Goal: Answer question/provide support: Share knowledge or assist other users

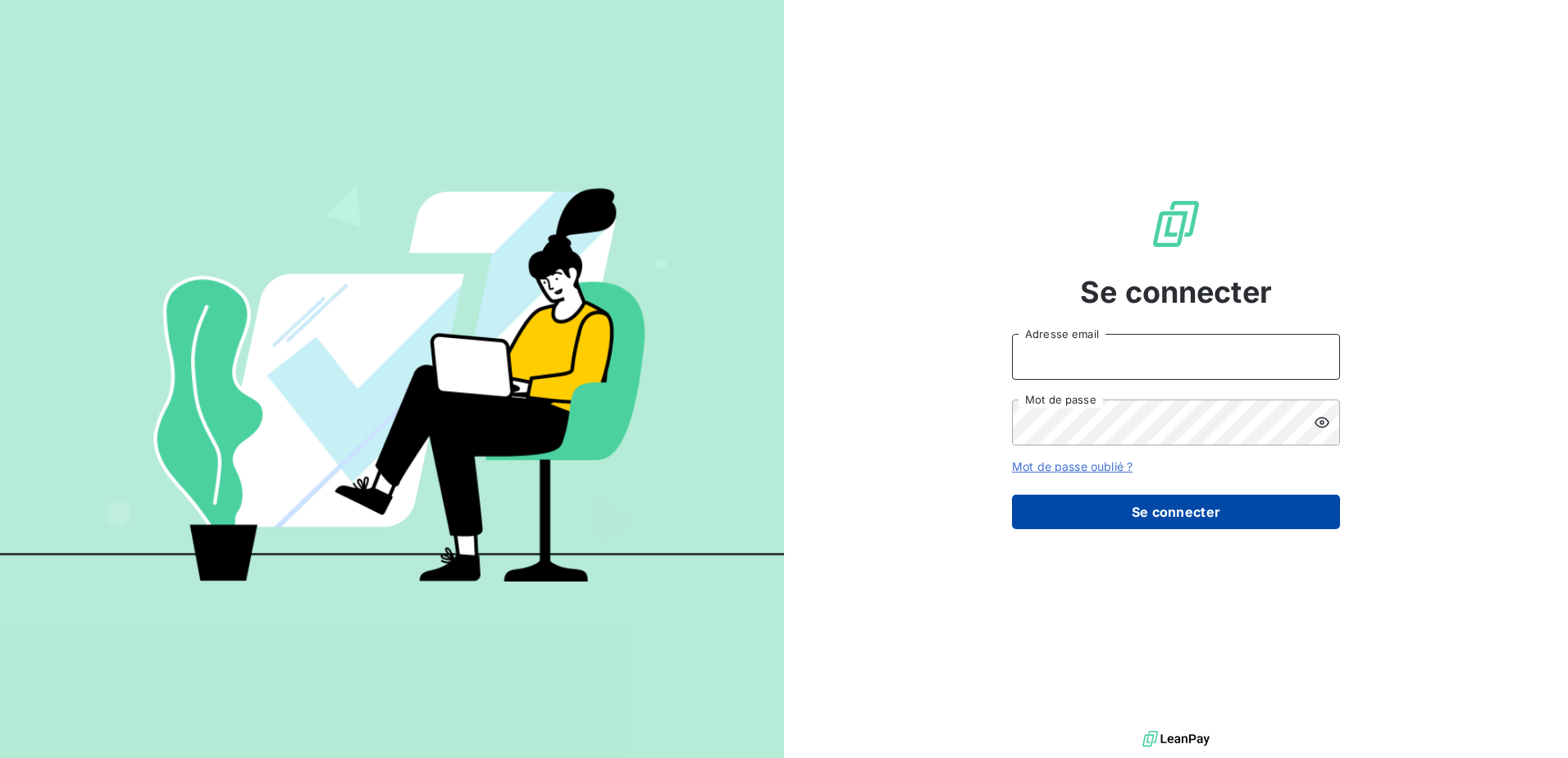
type input "[EMAIL_ADDRESS][PERSON_NAME][DOMAIN_NAME]"
click at [1203, 518] on button "Se connecter" at bounding box center [1176, 512] width 328 height 35
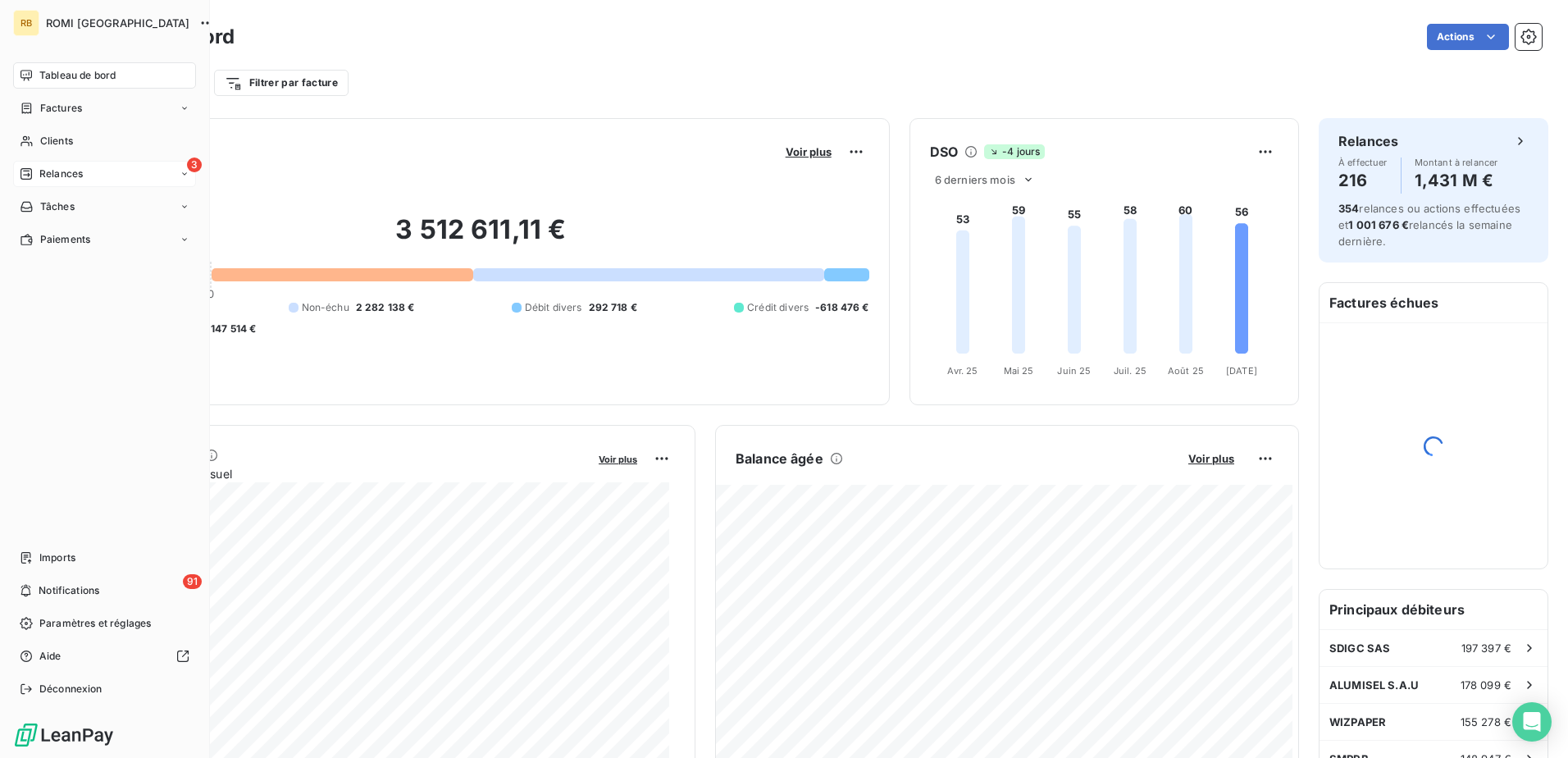
click at [67, 175] on span "Relances" at bounding box center [61, 173] width 44 height 15
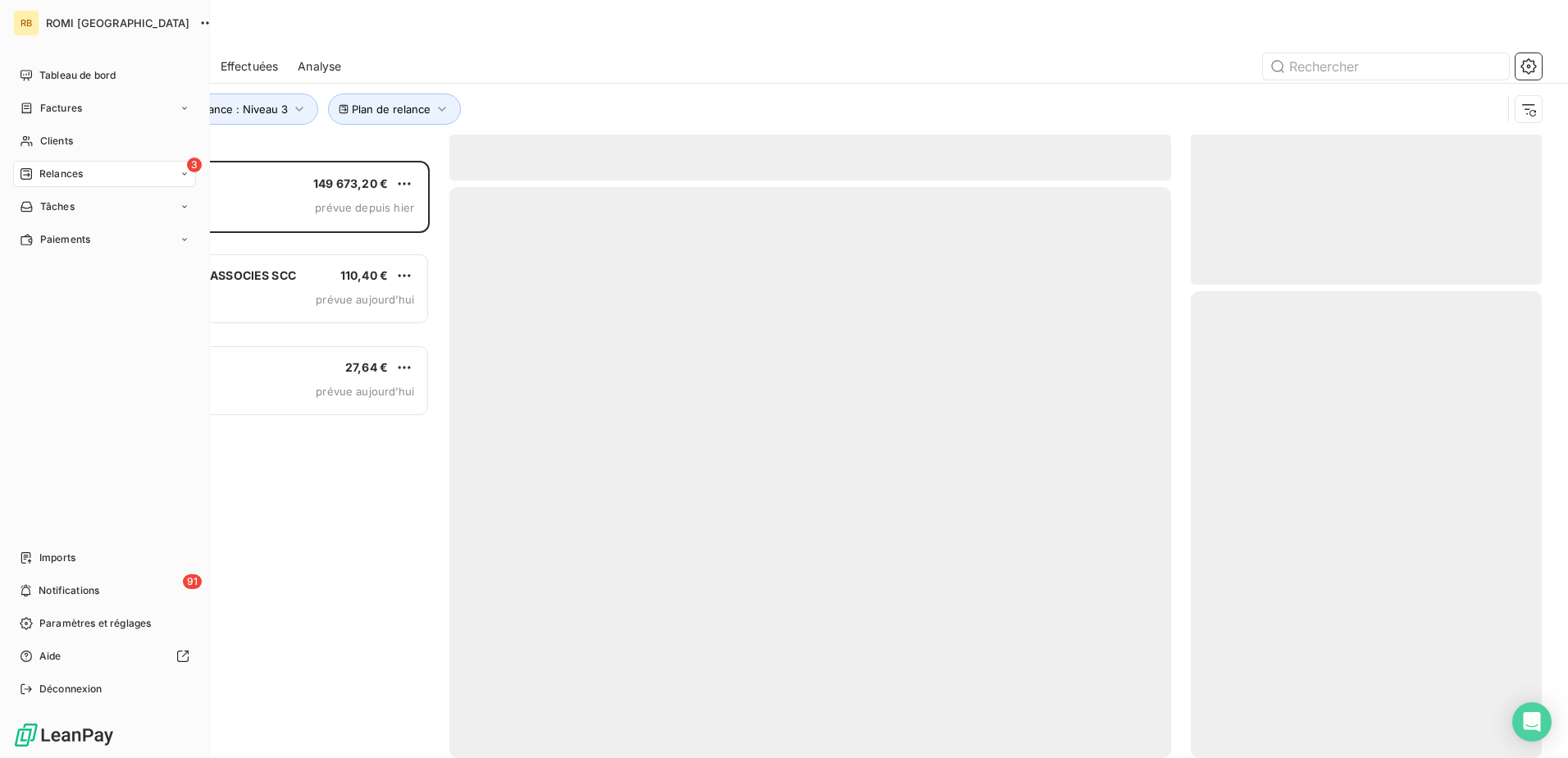
scroll to position [585, 338]
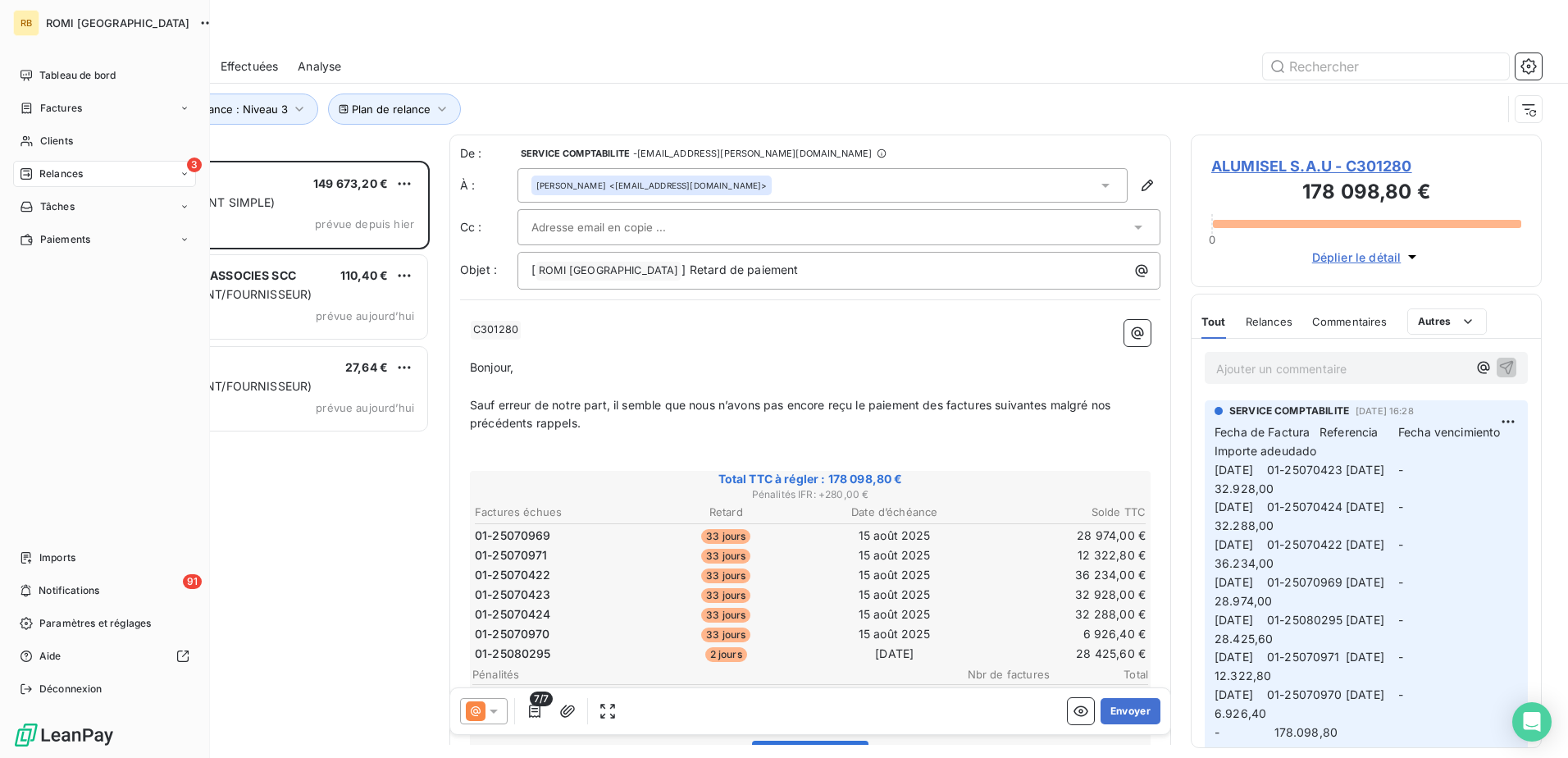
click at [159, 176] on div "3 Relances" at bounding box center [104, 173] width 183 height 27
click at [95, 167] on div "3 Relances" at bounding box center [104, 173] width 183 height 27
click at [98, 277] on div "Effectuées" at bounding box center [114, 272] width 163 height 27
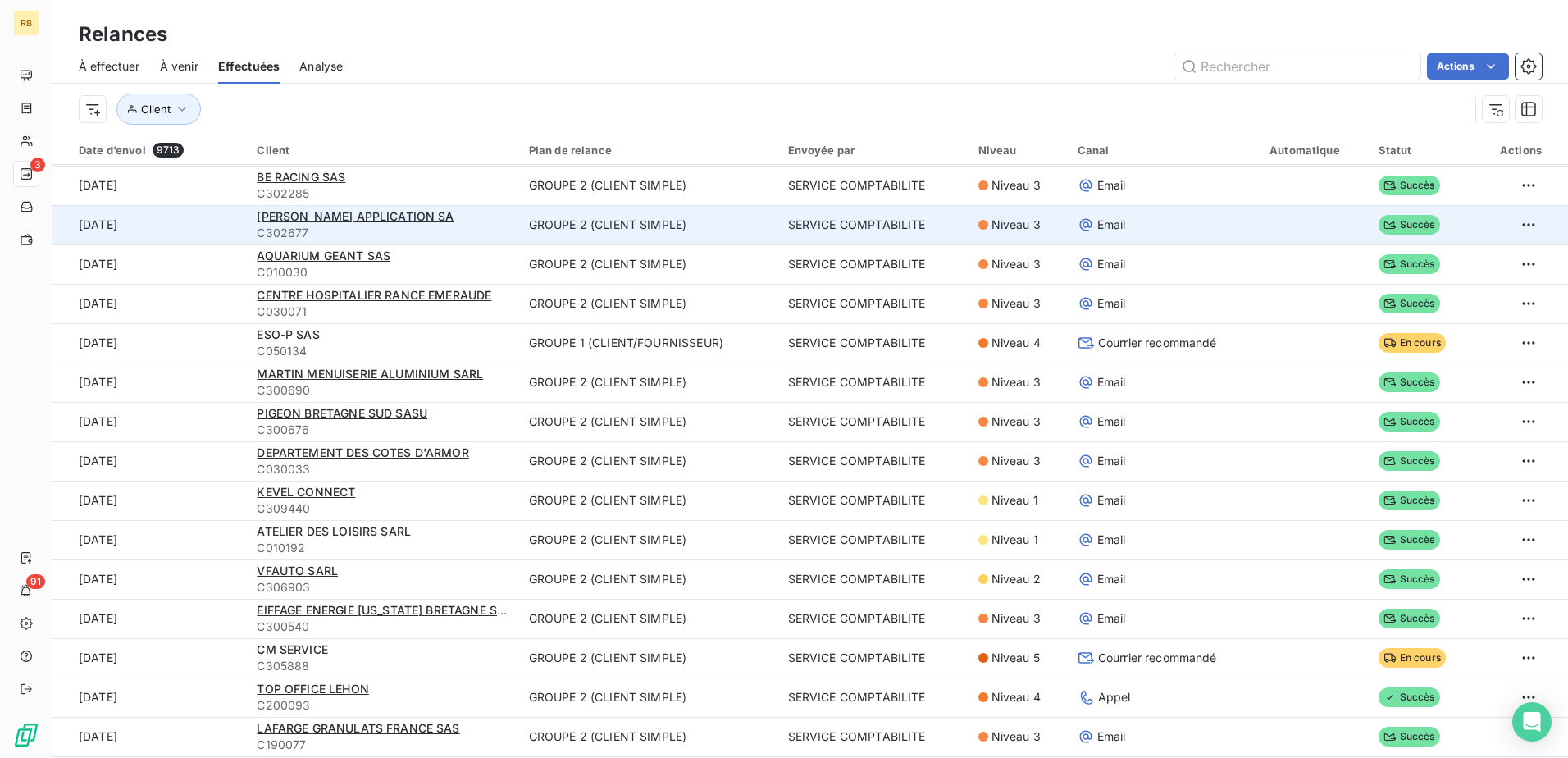
scroll to position [1394, 0]
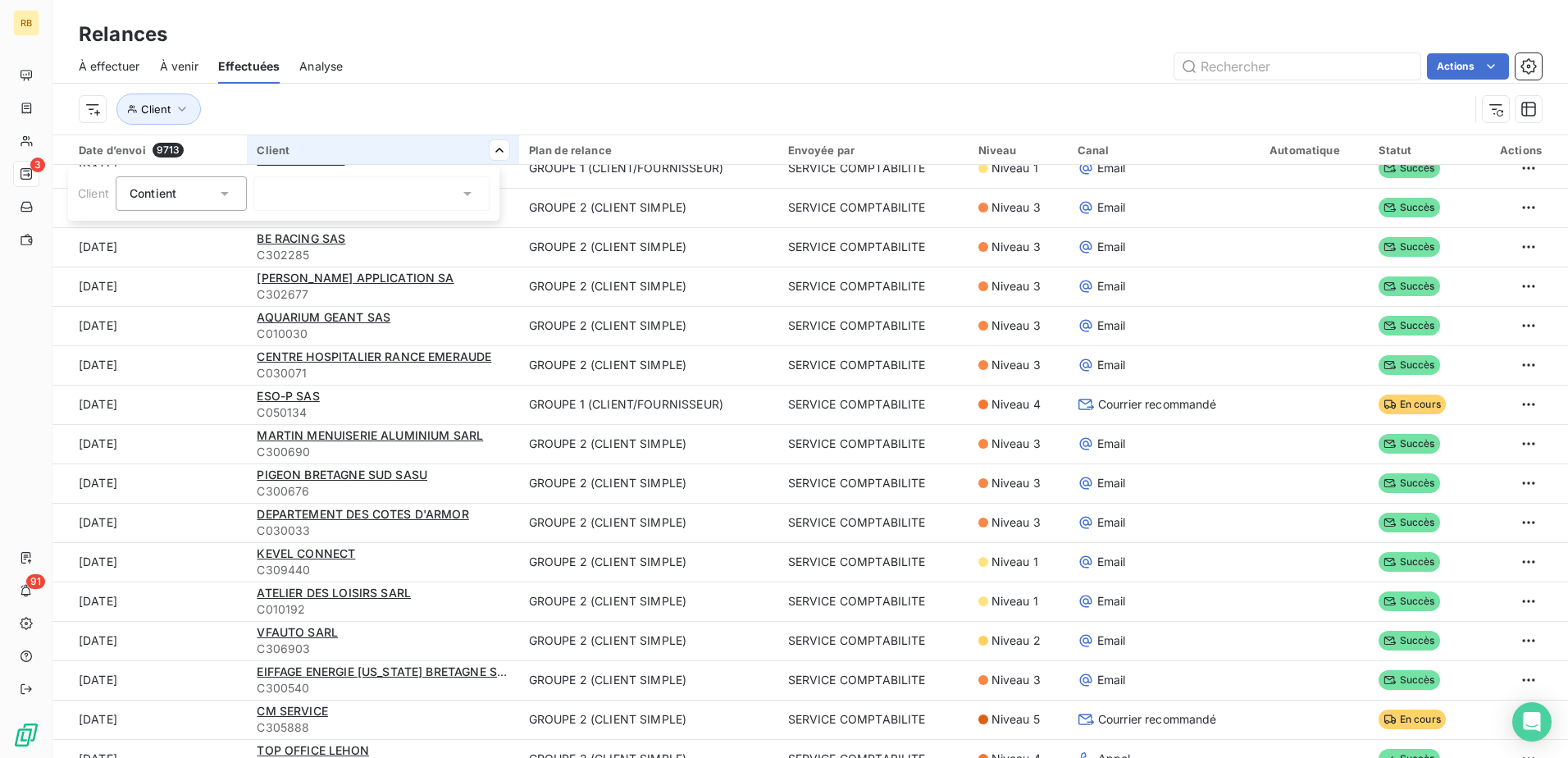
click at [367, 192] on div at bounding box center [371, 193] width 236 height 35
type input "smp"
click at [276, 254] on div at bounding box center [270, 256] width 15 height 15
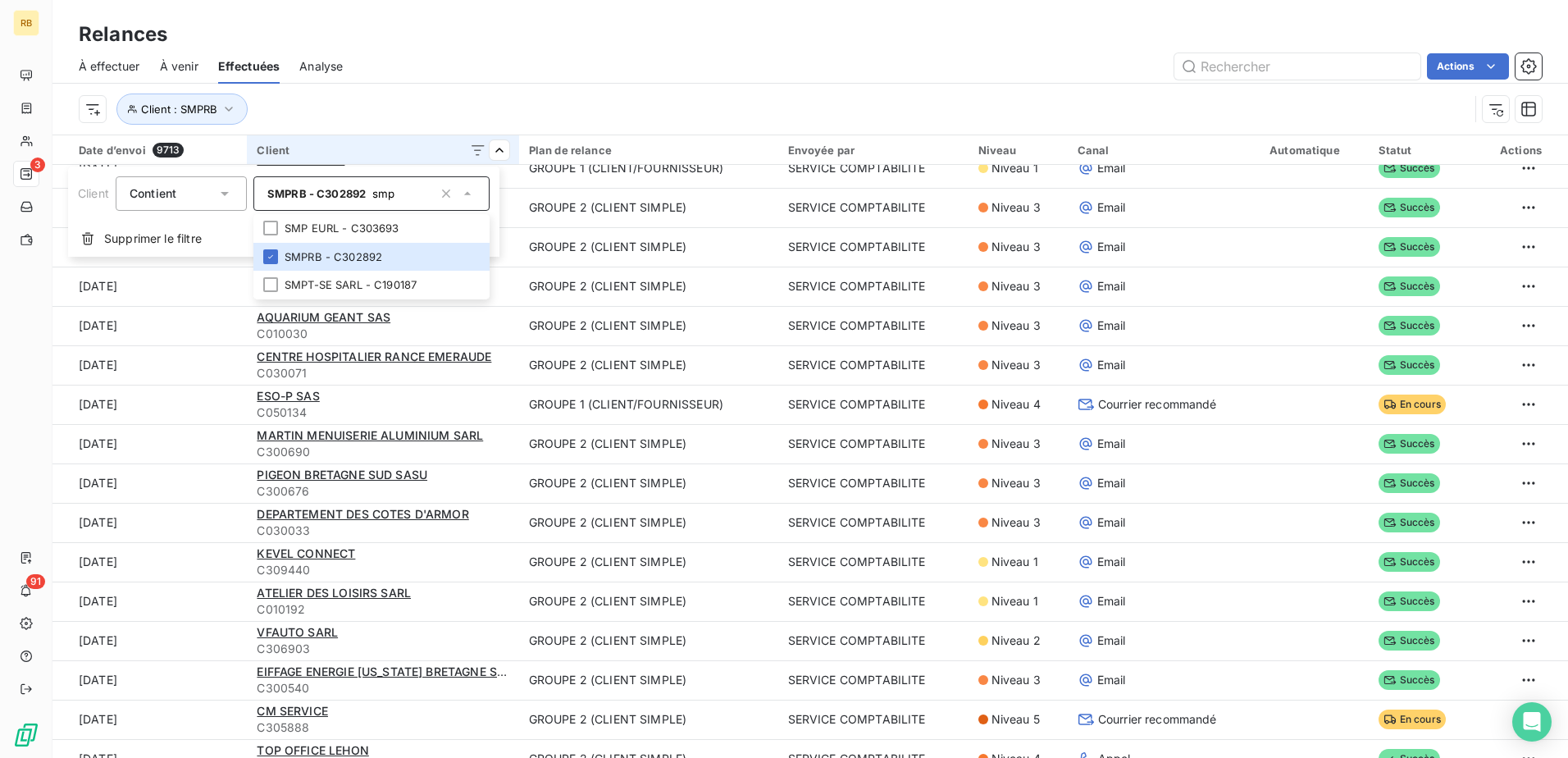
click at [534, 75] on html "RB 3 91 Relances À effectuer À venir Effectuées Analyse Actions Client : SMPRB …" at bounding box center [784, 379] width 1568 height 758
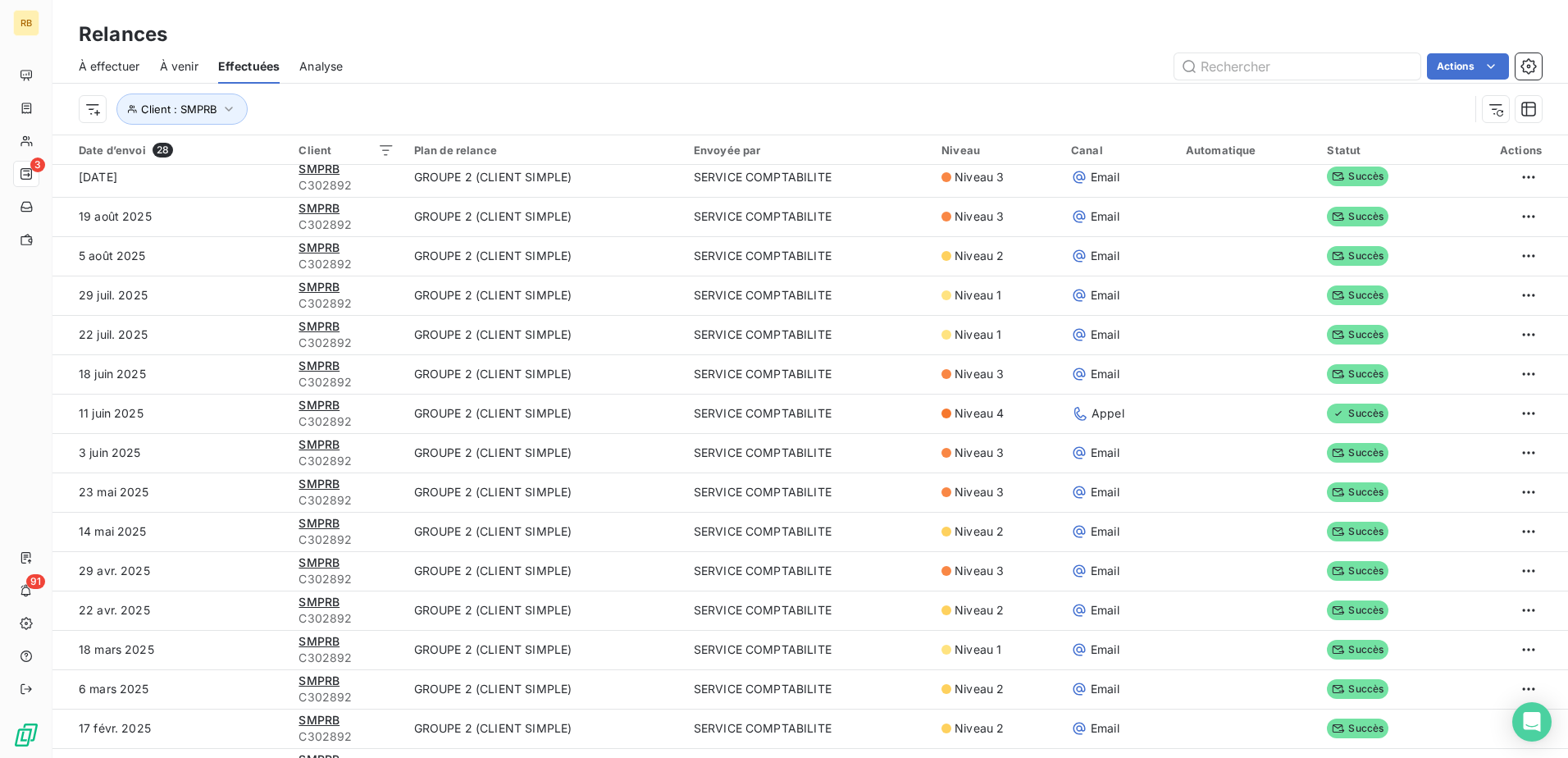
scroll to position [0, 0]
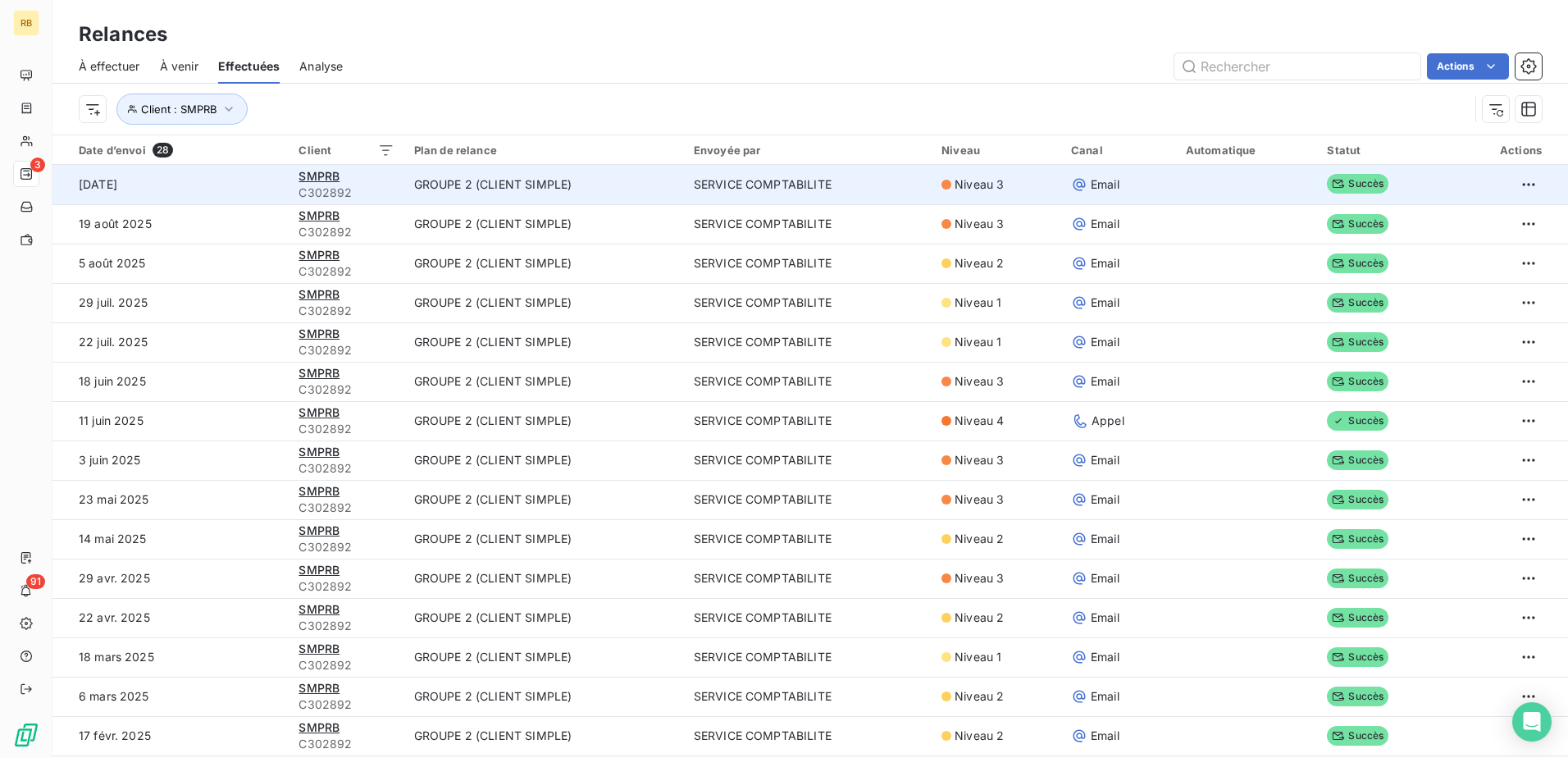
click at [420, 182] on td "GROUPE 2 (CLIENT SIMPLE)" at bounding box center [544, 185] width 280 height 40
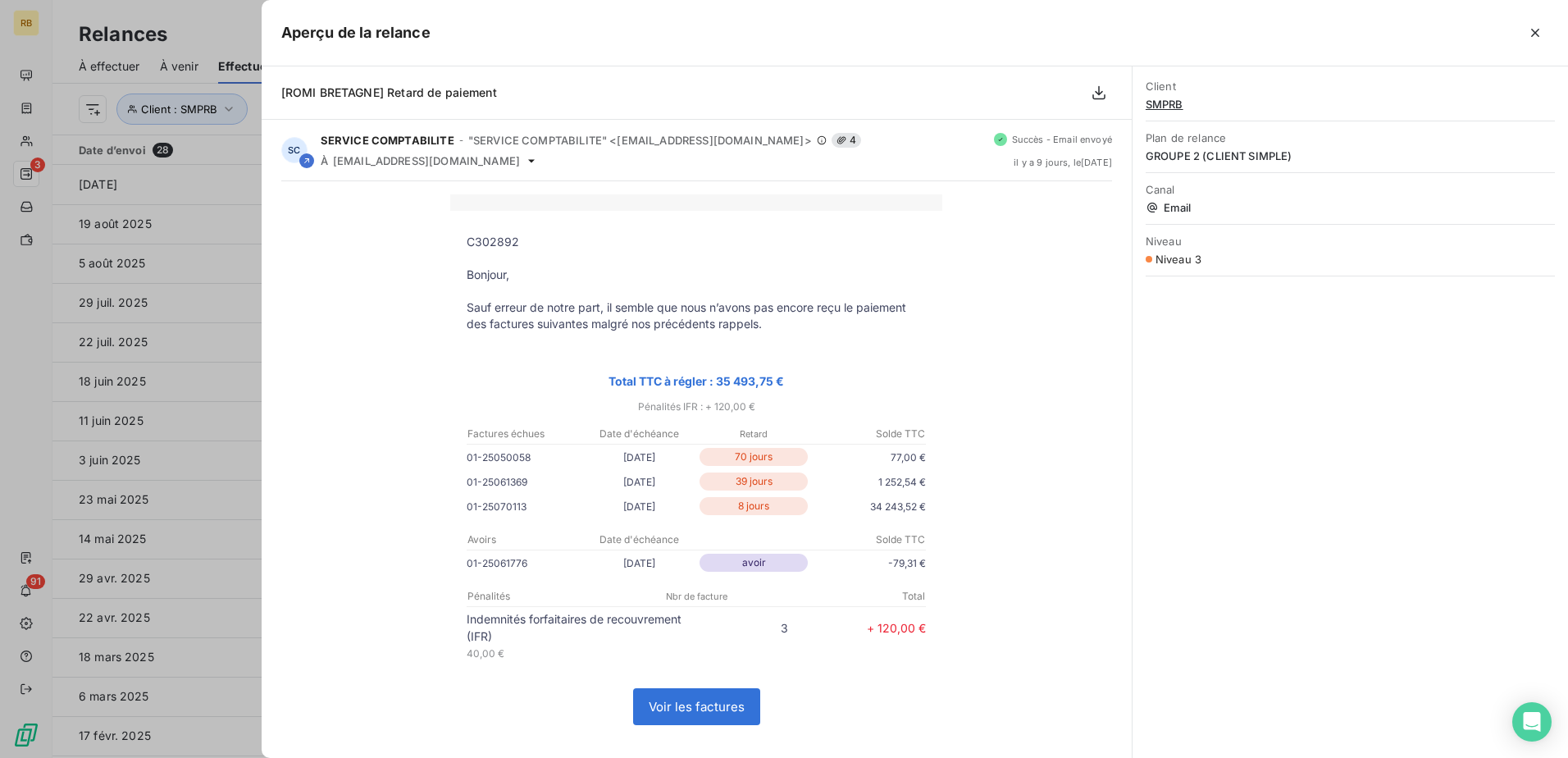
click at [1158, 108] on span "SMPRB" at bounding box center [1350, 104] width 410 height 13
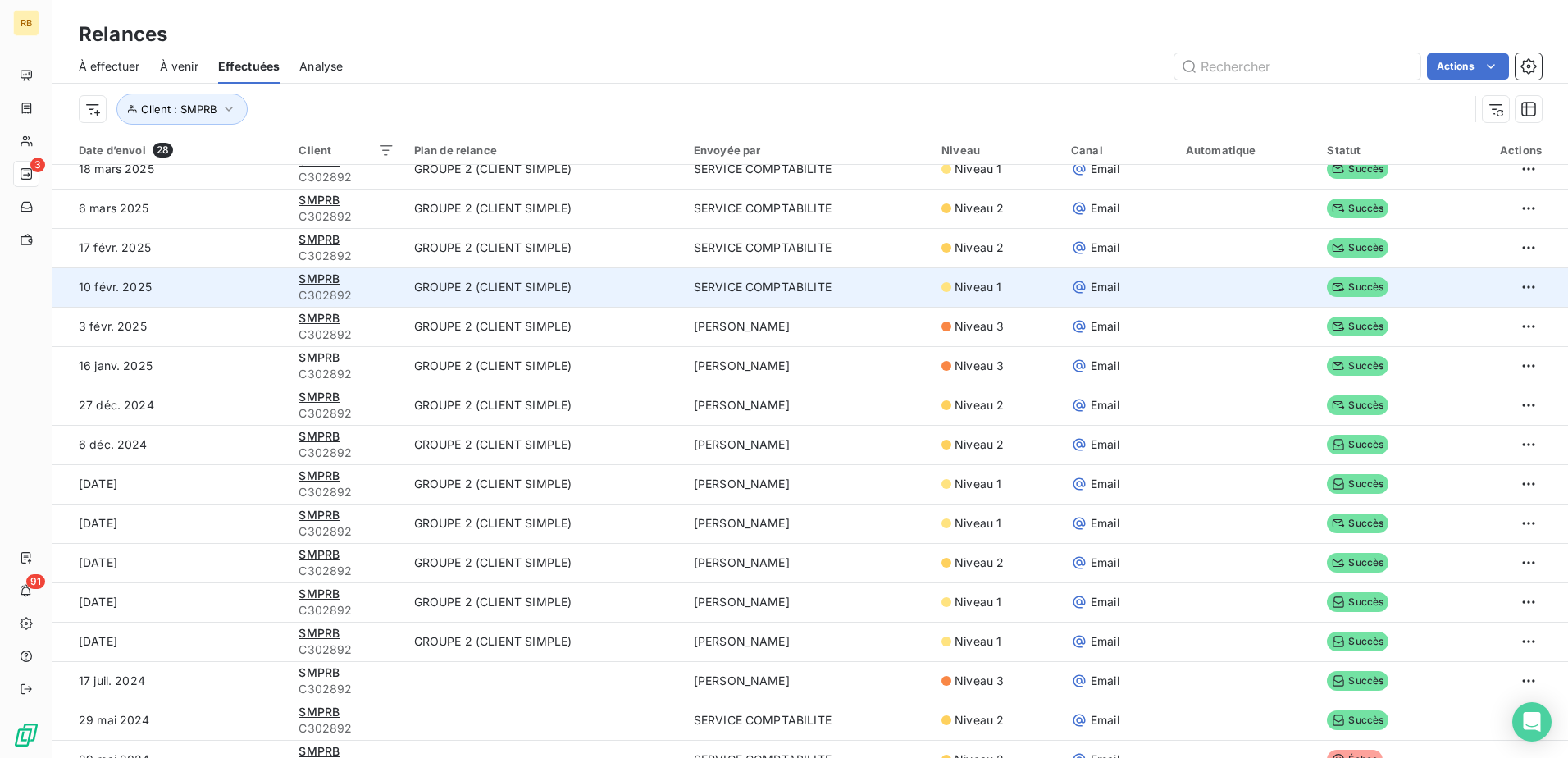
scroll to position [511, 0]
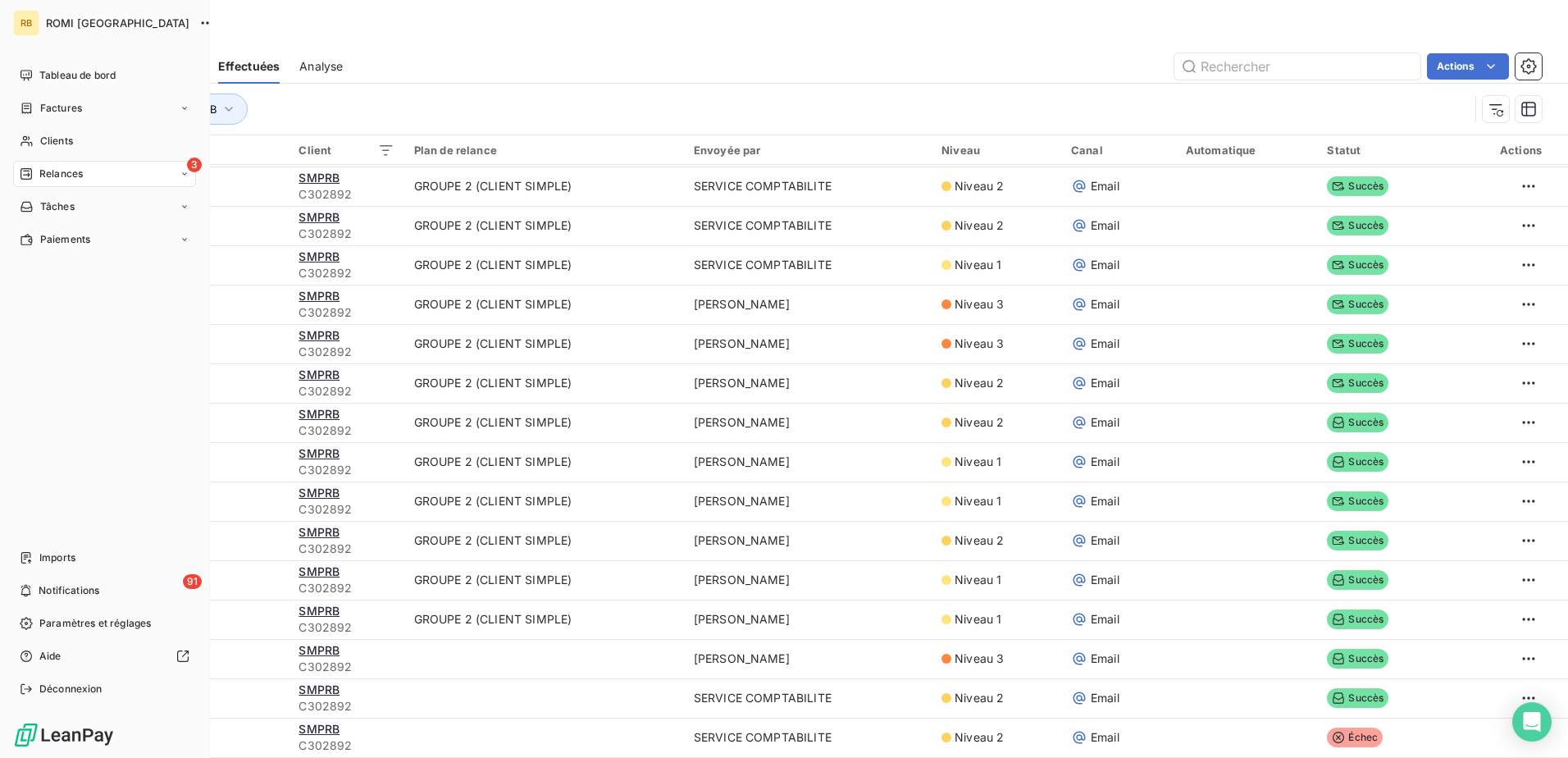
click at [23, 167] on icon at bounding box center [26, 173] width 13 height 13
click at [109, 209] on div "À effectuer" at bounding box center [114, 207] width 163 height 27
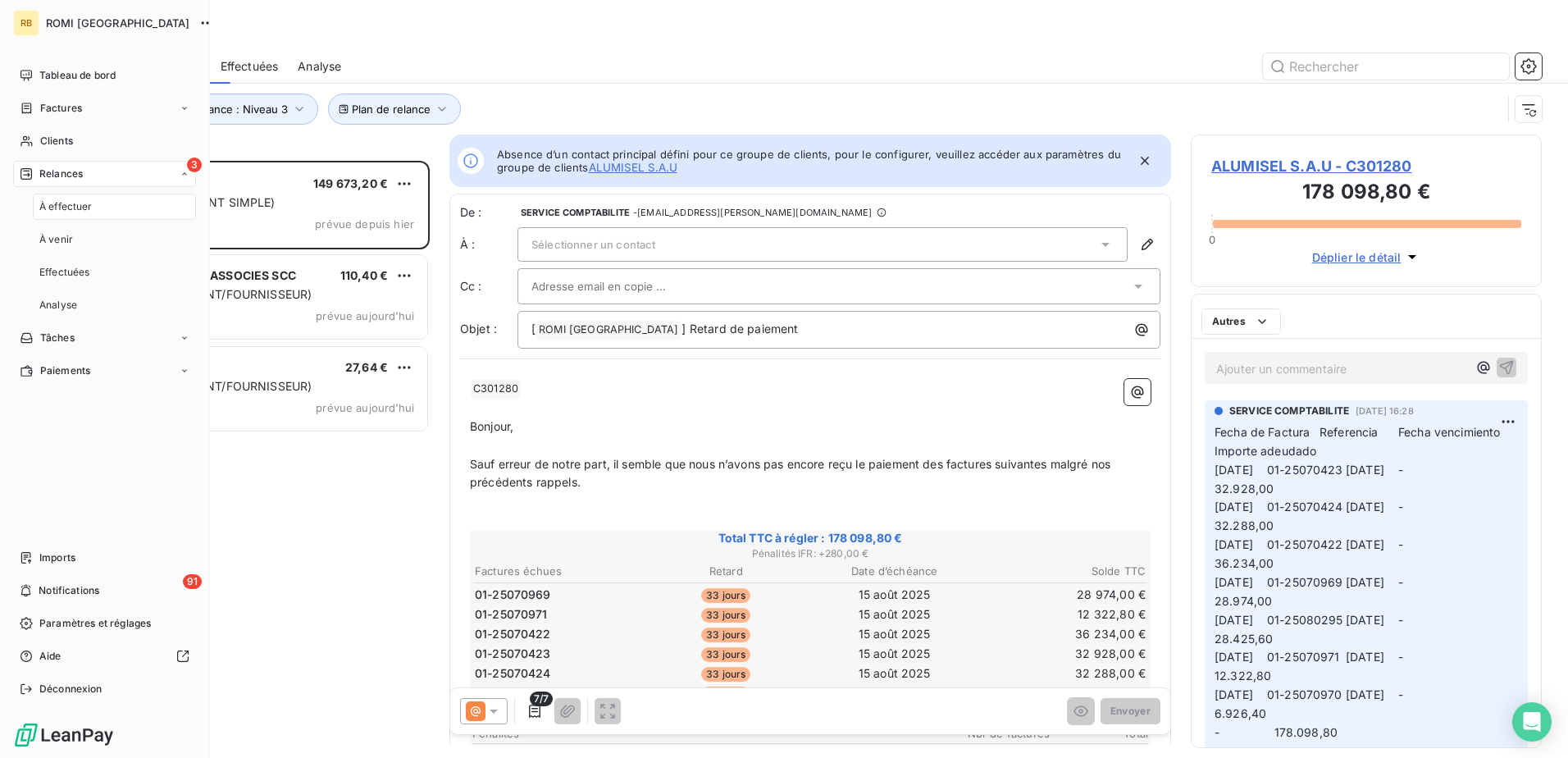
scroll to position [585, 338]
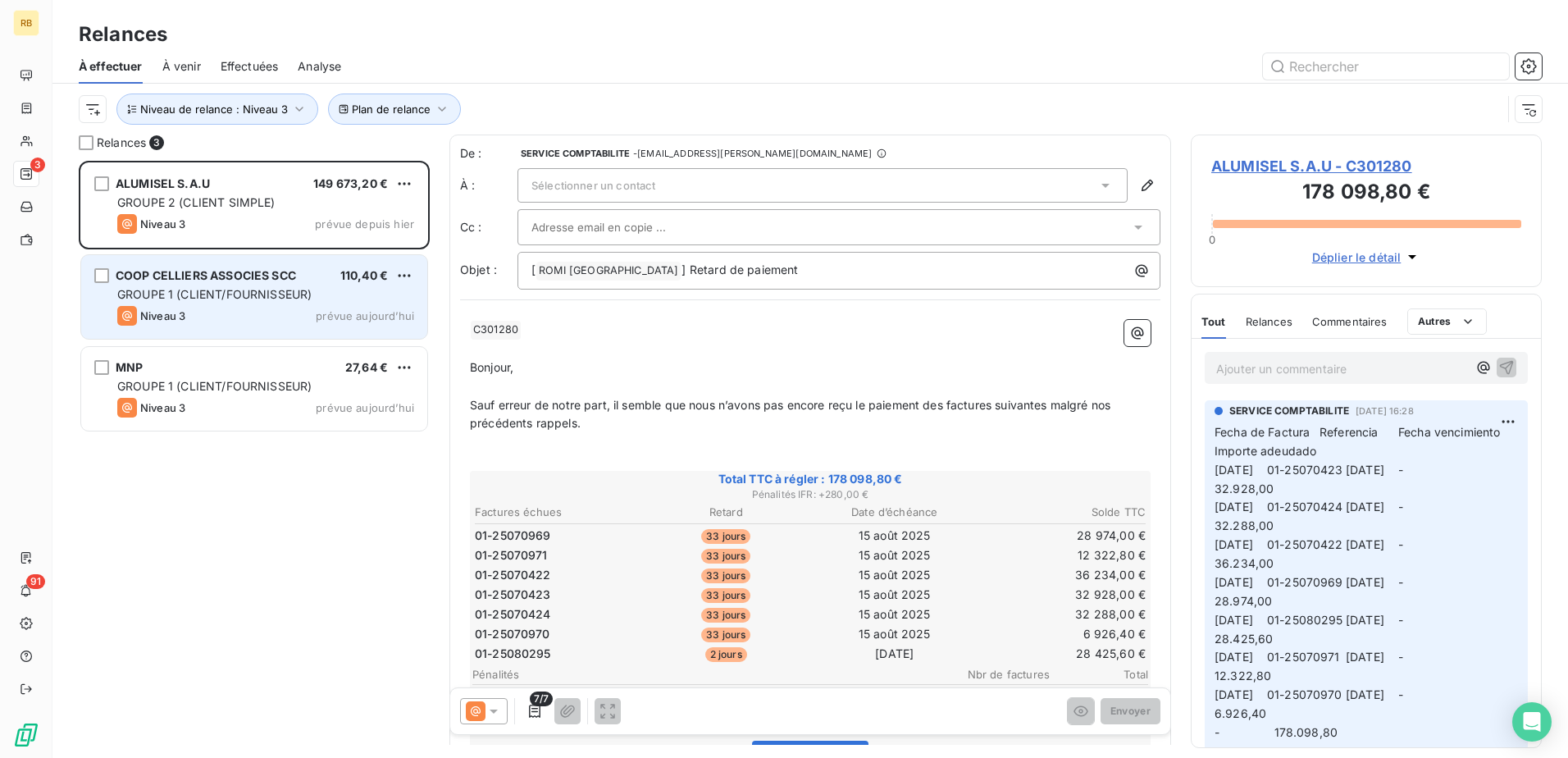
click at [233, 286] on div "GROUPE 1 (CLIENT/FOURNISSEUR)" at bounding box center [266, 294] width 297 height 17
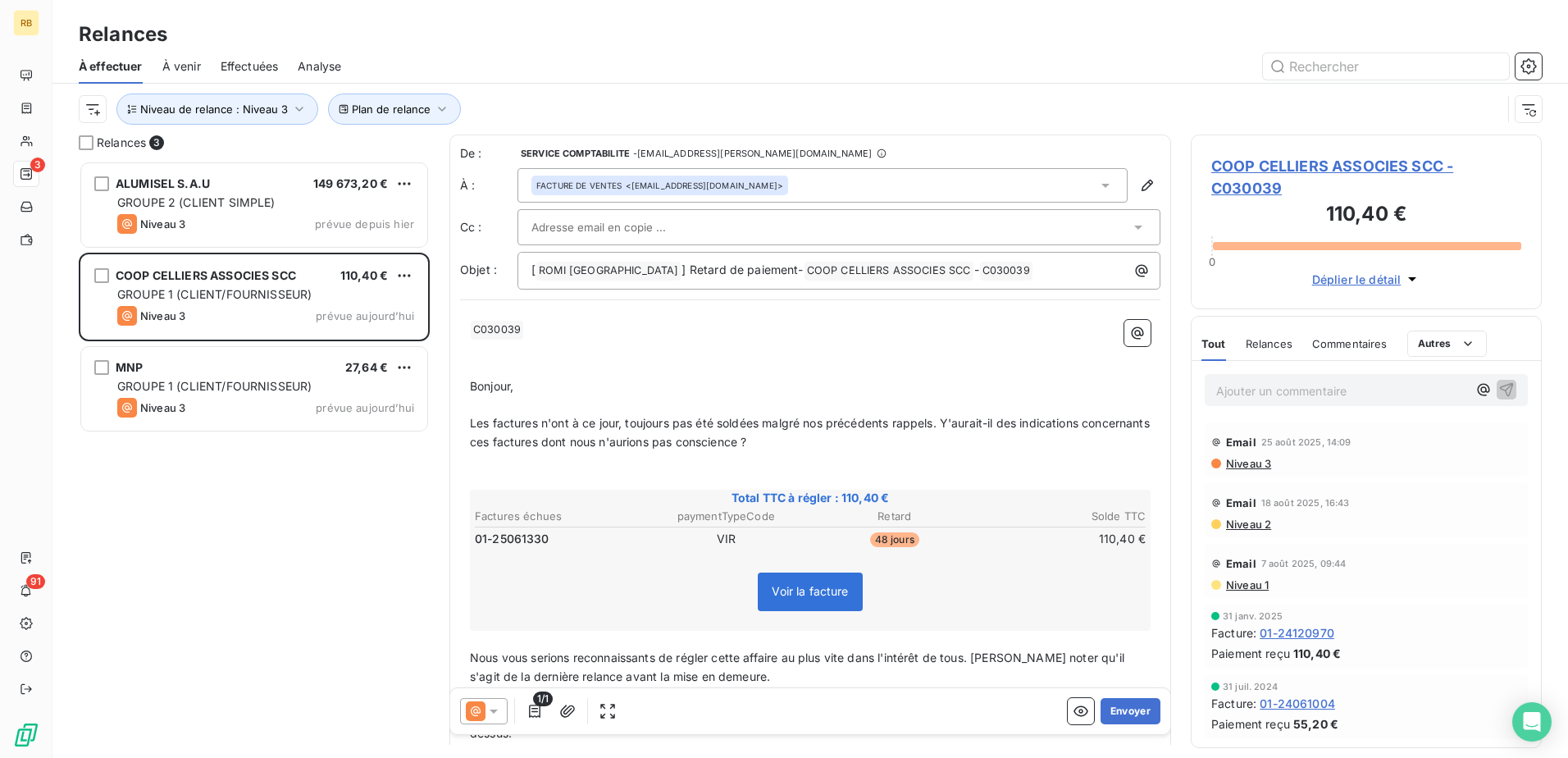
click at [1262, 387] on p "Ajouter un commentaire ﻿" at bounding box center [1341, 391] width 251 height 21
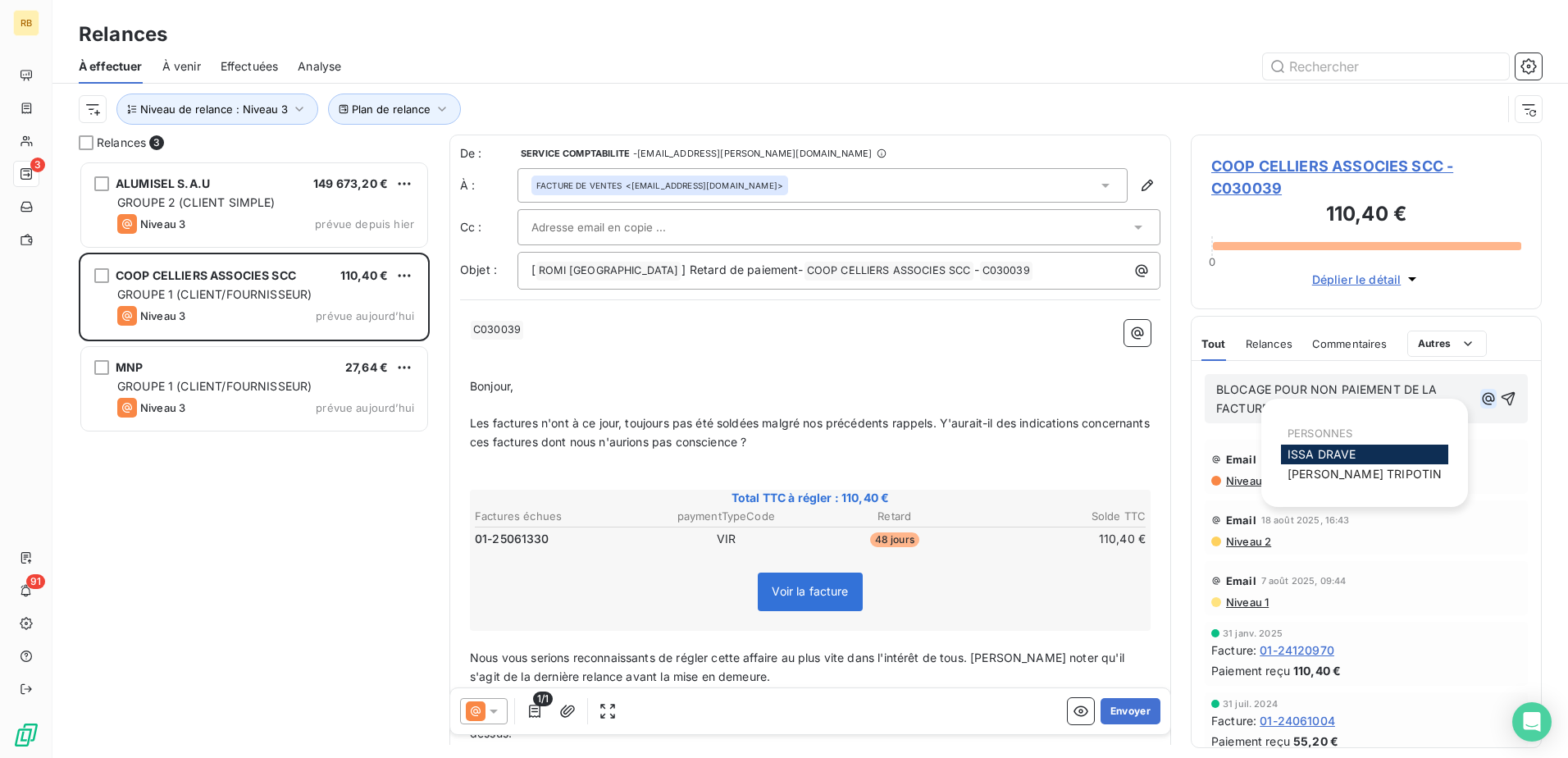
click at [1480, 399] on icon "button" at bounding box center [1488, 399] width 17 height 17
click at [1387, 449] on div "ISSA DRAVE" at bounding box center [1364, 454] width 167 height 20
click at [1326, 451] on span "ISSA DRAVE" at bounding box center [1322, 454] width 69 height 14
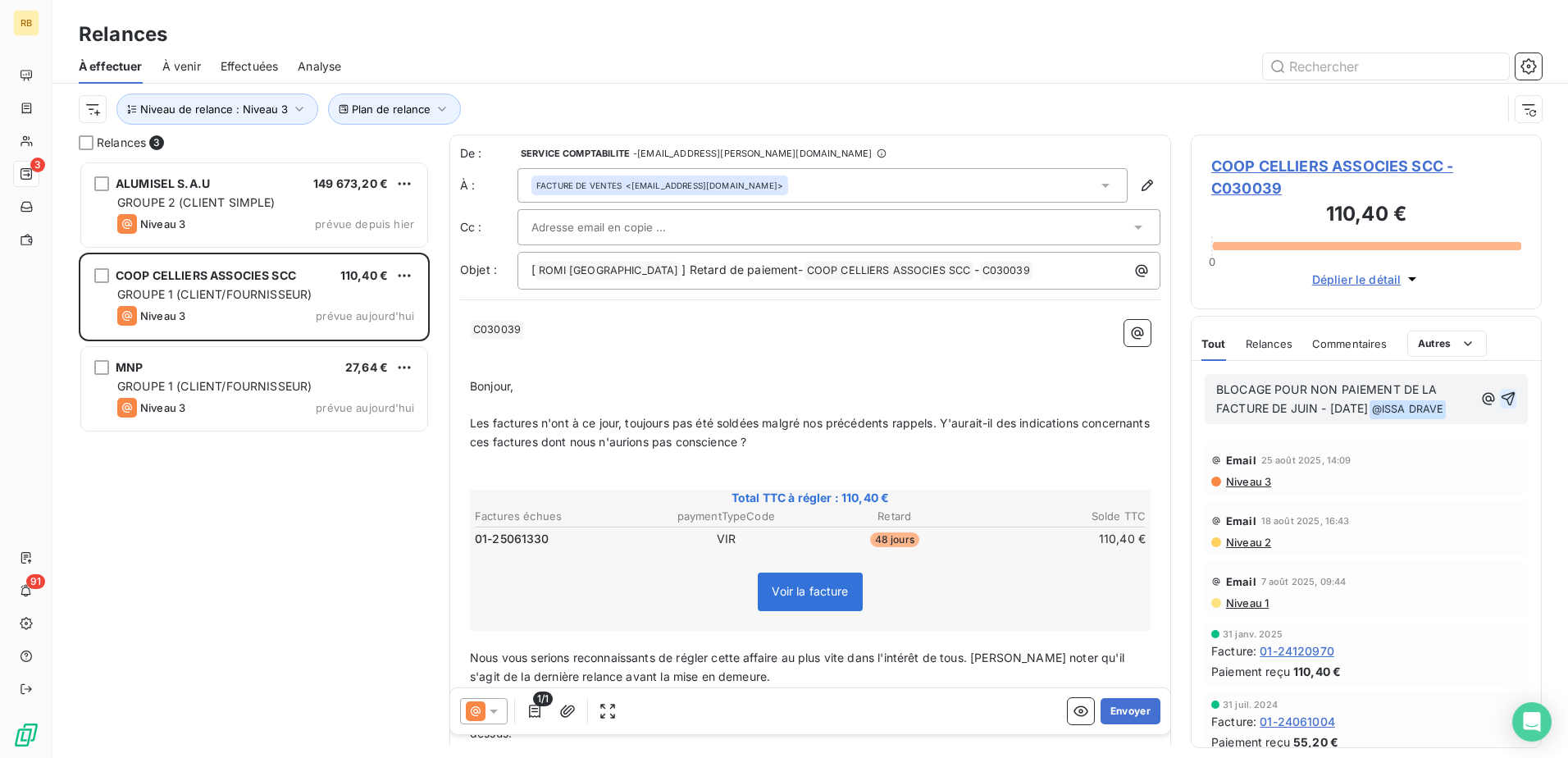
click at [1503, 405] on icon "button" at bounding box center [1508, 399] width 17 height 17
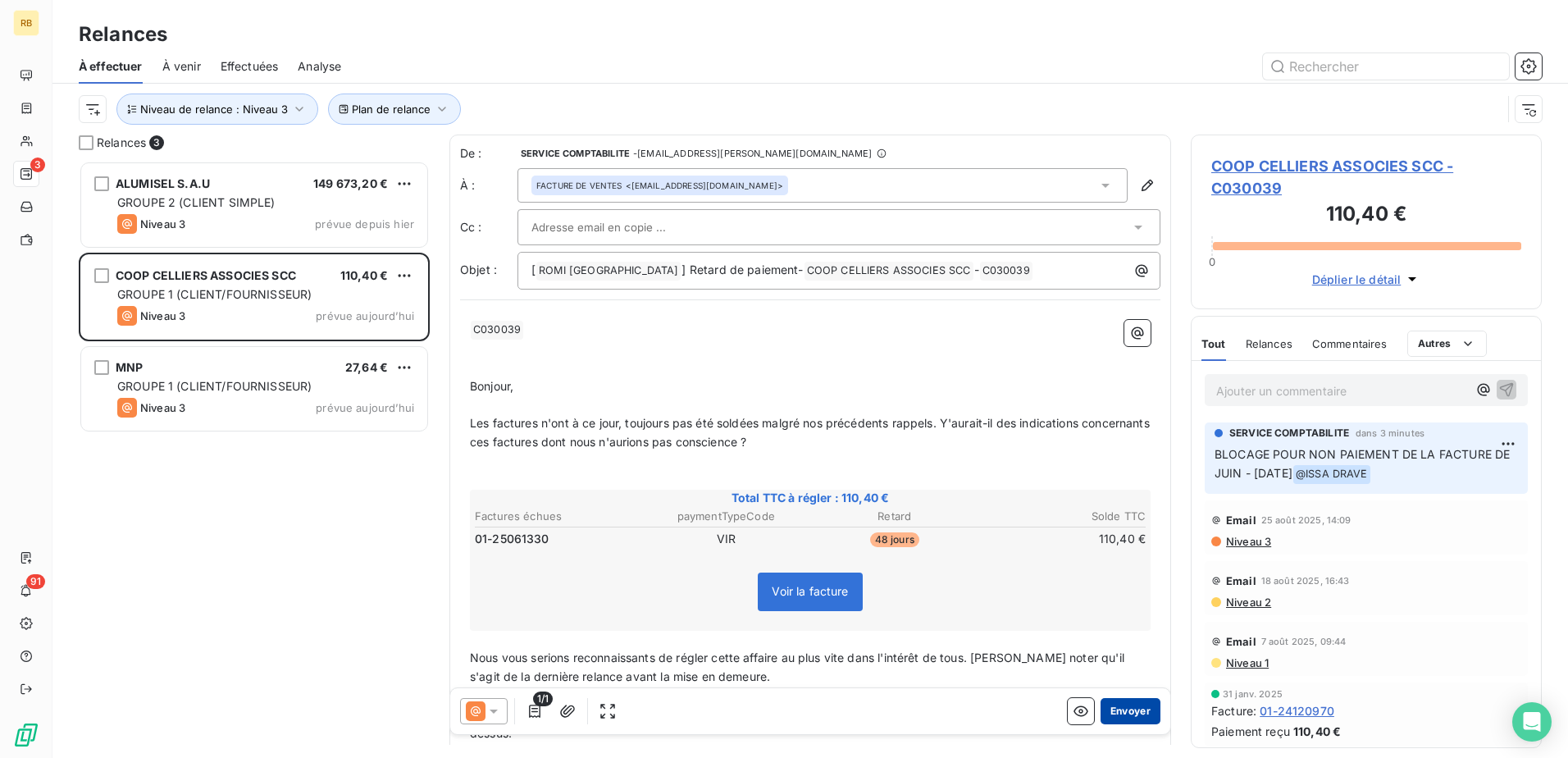
click at [1119, 714] on button "Envoyer" at bounding box center [1130, 711] width 60 height 27
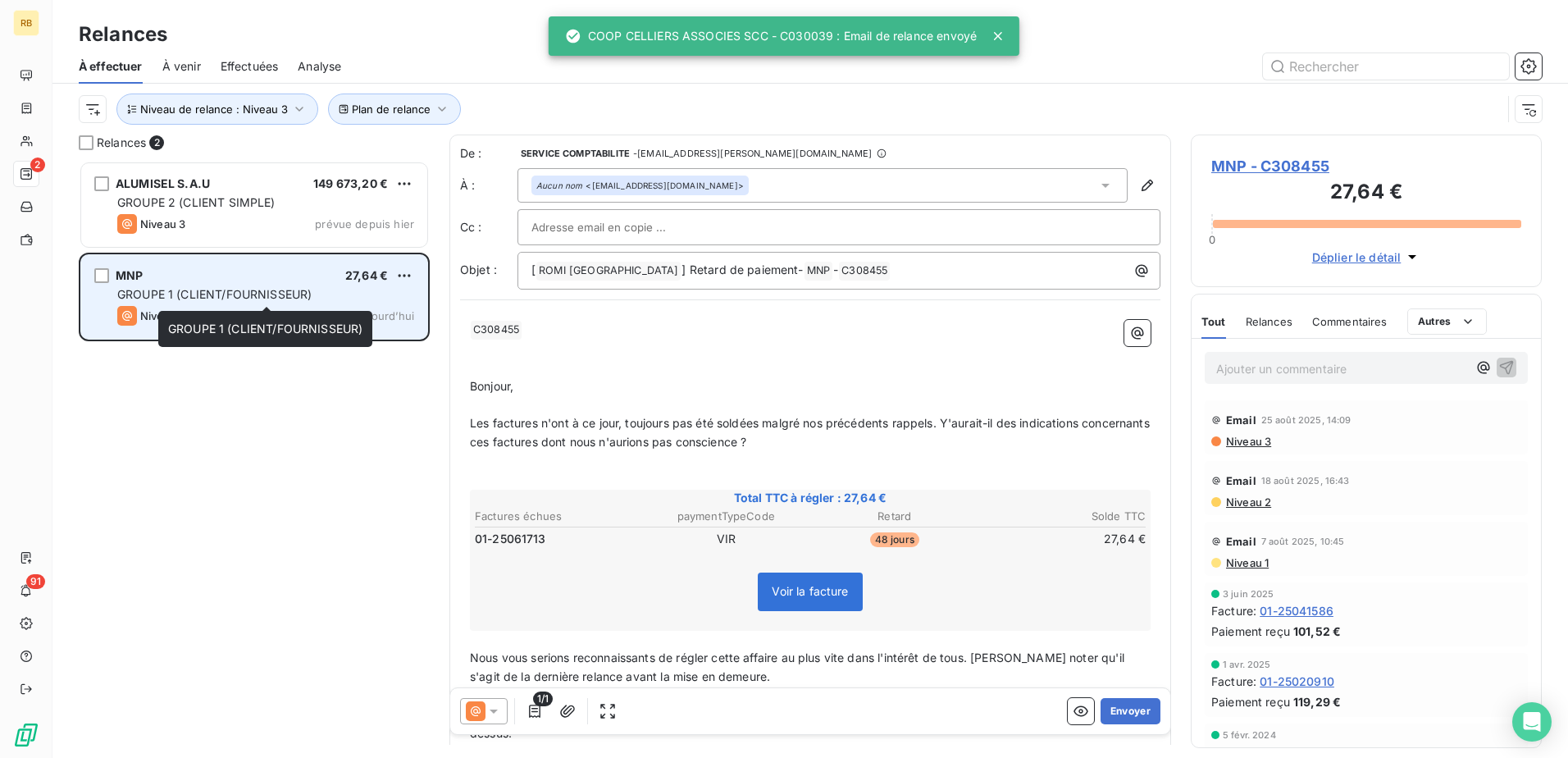
click at [224, 301] on div "GROUPE 1 (CLIENT/FOURNISSEUR)" at bounding box center [266, 294] width 297 height 17
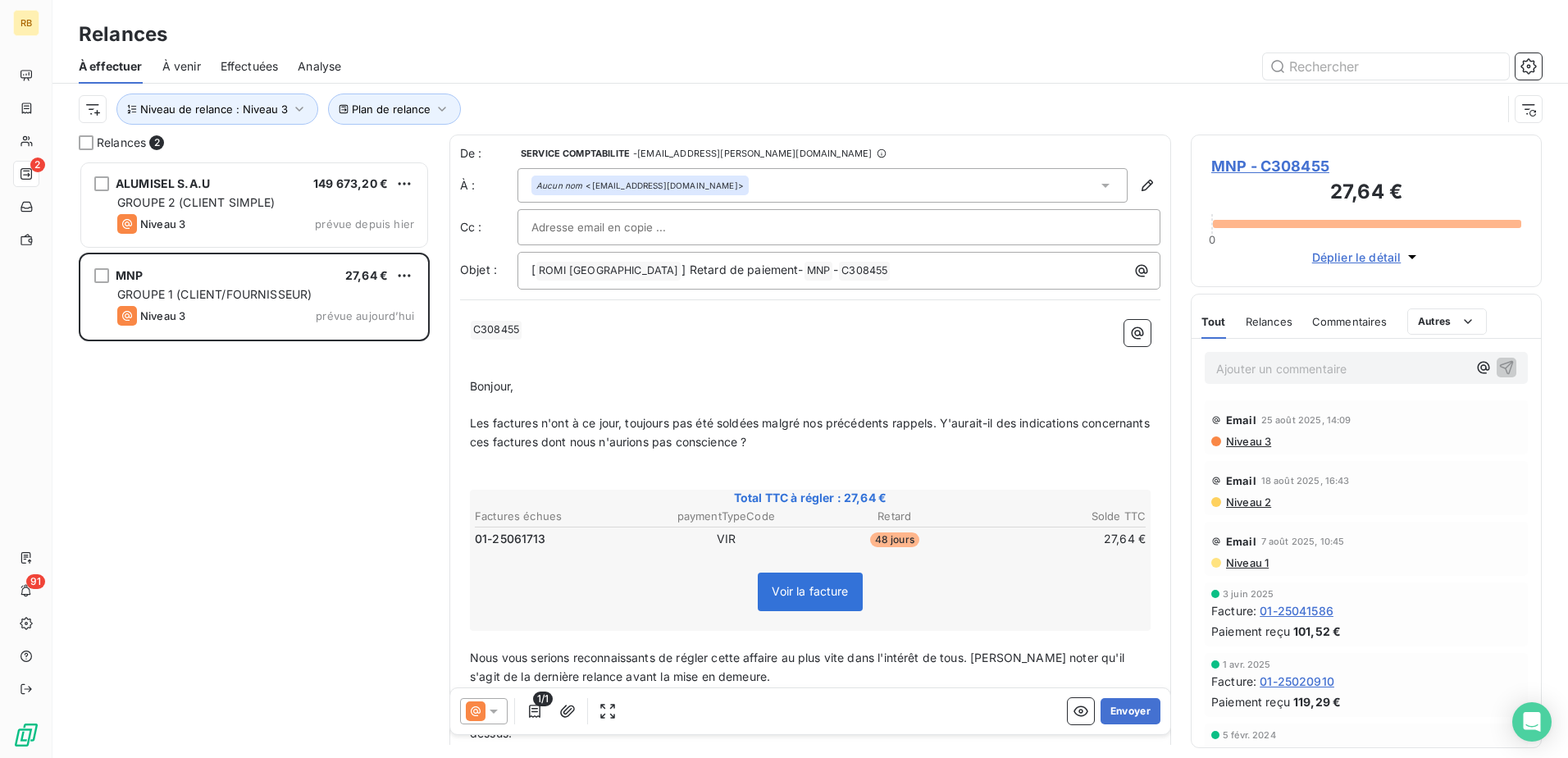
click at [1369, 370] on p "Ajouter un commentaire ﻿" at bounding box center [1341, 368] width 251 height 21
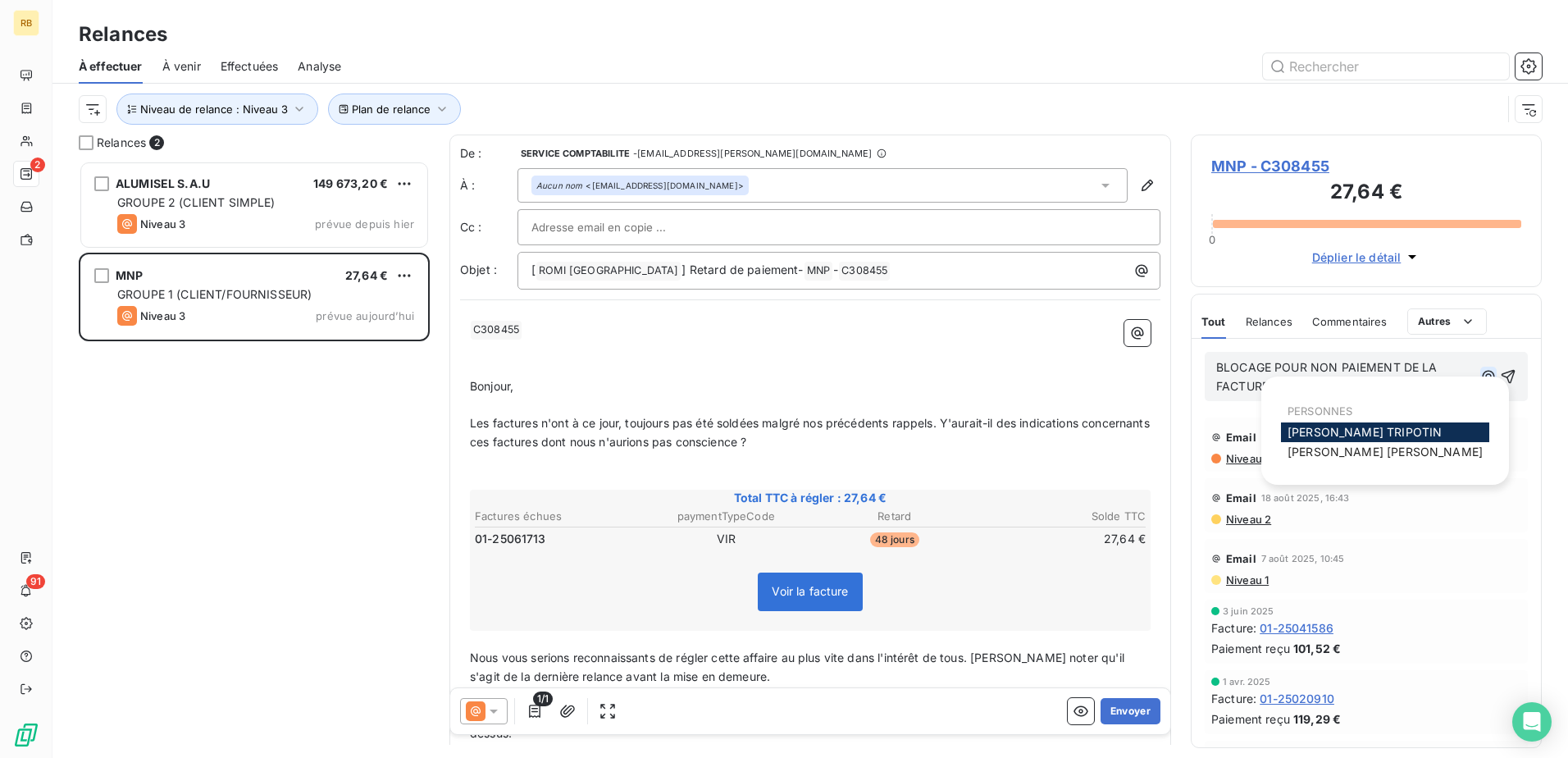
click at [1480, 373] on icon "button" at bounding box center [1488, 376] width 17 height 17
click at [1296, 456] on span "[PERSON_NAME]" at bounding box center [1384, 451] width 195 height 14
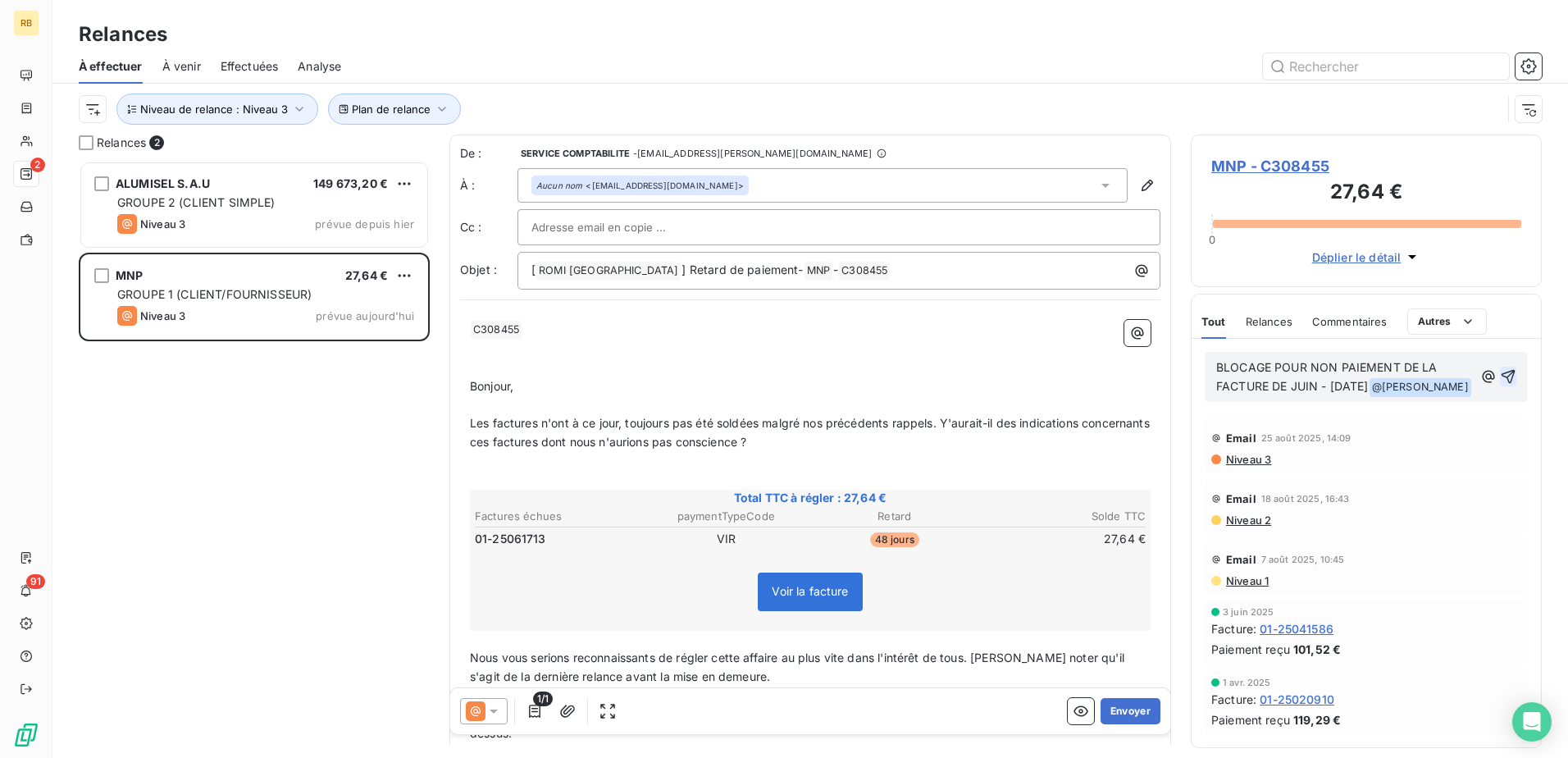
click at [1500, 378] on icon "button" at bounding box center [1508, 376] width 17 height 17
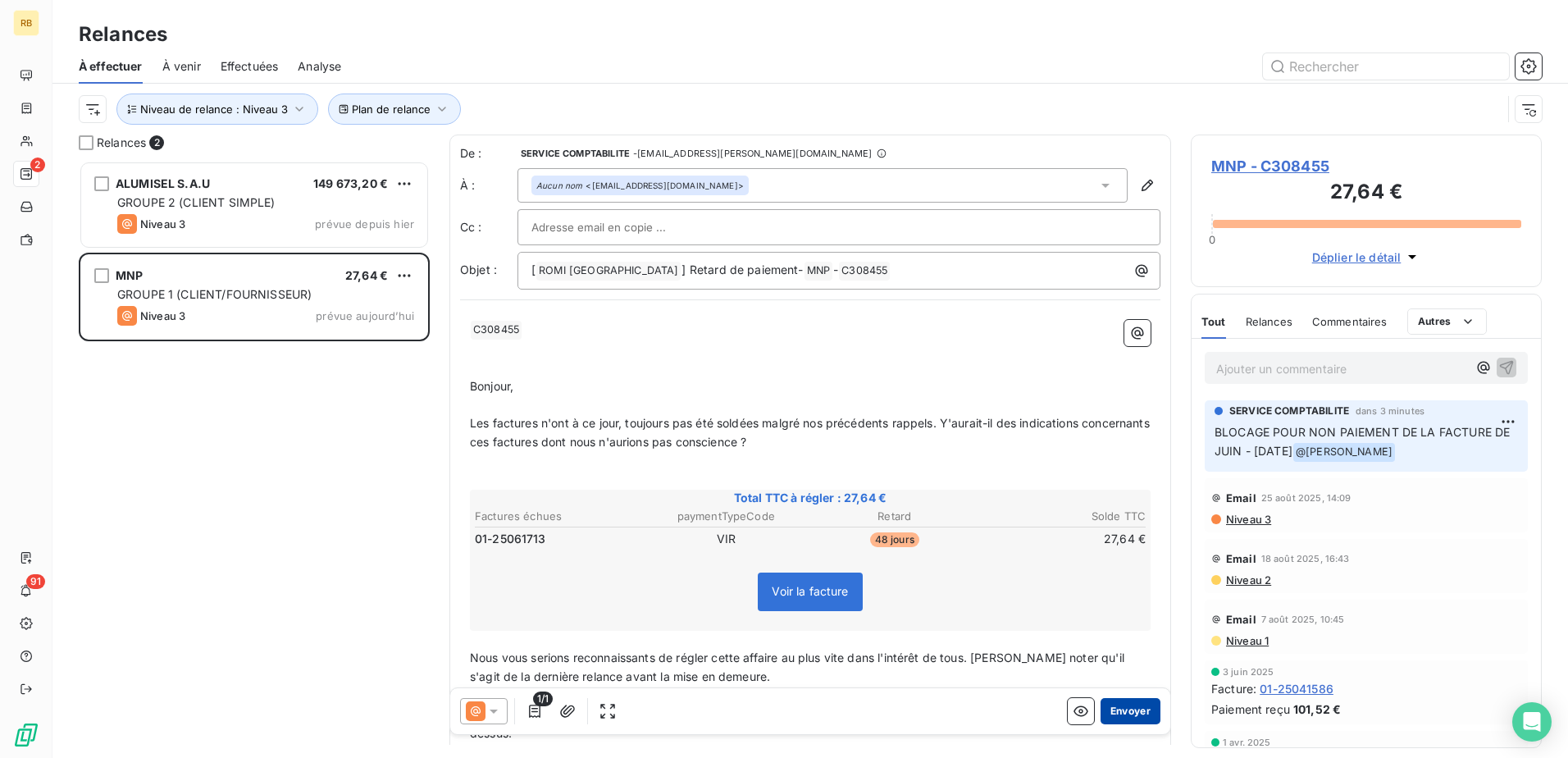
drag, startPoint x: 1110, startPoint y: 715, endPoint x: 1097, endPoint y: 715, distance: 13.0
click at [1100, 715] on button "Envoyer" at bounding box center [1130, 711] width 60 height 27
